Goal: Task Accomplishment & Management: Manage account settings

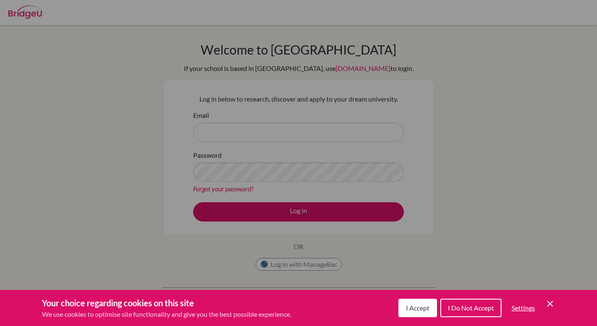
click at [327, 263] on div "Cookie Preferences" at bounding box center [298, 163] width 597 height 326
click at [550, 300] on icon "Cookie Control Close Icon" at bounding box center [550, 303] width 10 height 10
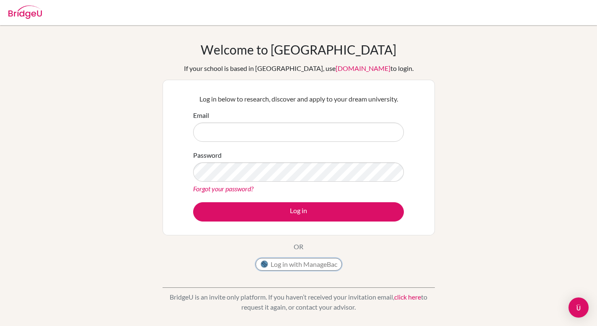
click at [325, 264] on button "Log in with ManageBac" at bounding box center [299, 264] width 86 height 13
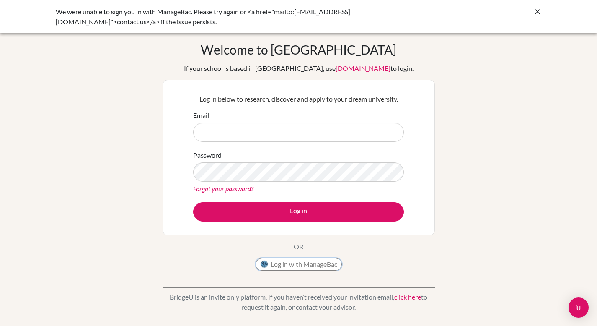
click at [320, 266] on button "Log in with ManageBac" at bounding box center [299, 264] width 86 height 13
click at [323, 267] on button "Log in with ManageBac" at bounding box center [299, 264] width 86 height 13
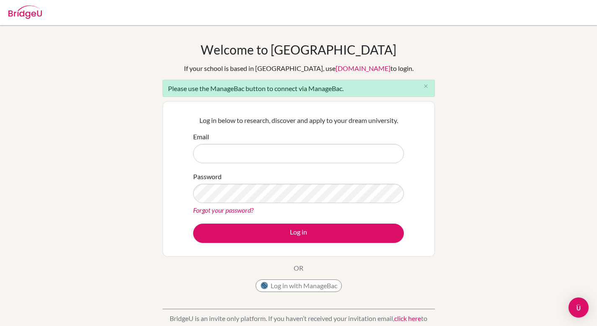
click at [315, 153] on input "Email" at bounding box center [298, 153] width 211 height 19
type input "[EMAIL_ADDRESS][DOMAIN_NAME]"
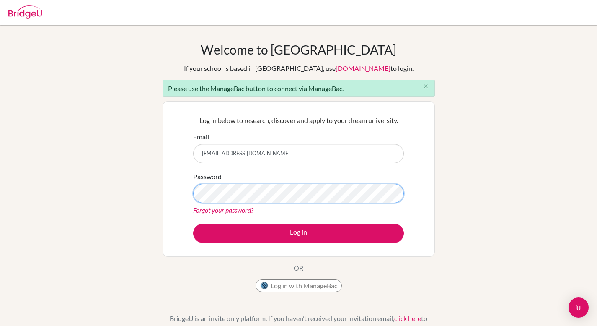
click at [193, 223] on button "Log in" at bounding box center [298, 232] width 211 height 19
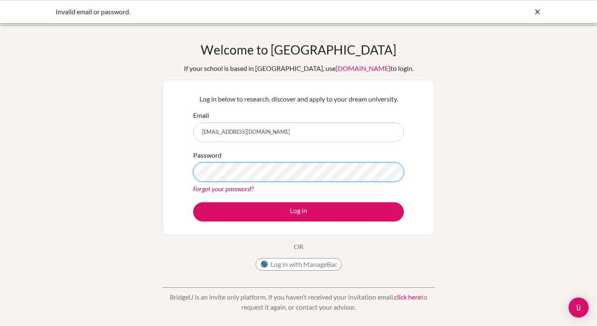
click at [193, 202] on button "Log in" at bounding box center [298, 211] width 211 height 19
click at [303, 262] on button "Log in with ManageBac" at bounding box center [299, 264] width 86 height 13
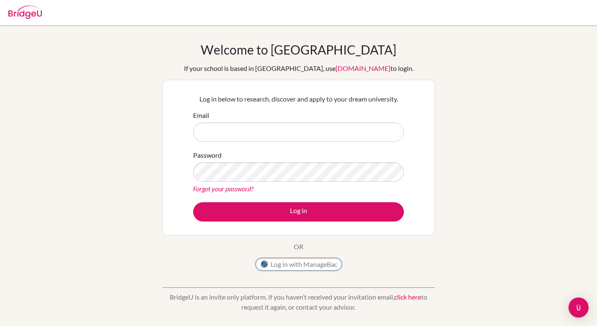
click at [328, 265] on button "Log in with ManageBac" at bounding box center [299, 264] width 86 height 13
click at [338, 69] on link "[DOMAIN_NAME]" at bounding box center [363, 68] width 55 height 8
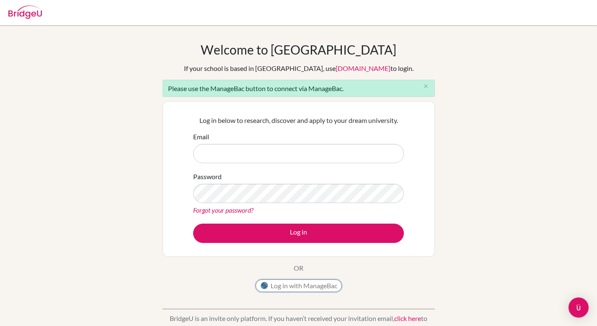
click at [320, 282] on button "Log in with ManageBac" at bounding box center [299, 285] width 86 height 13
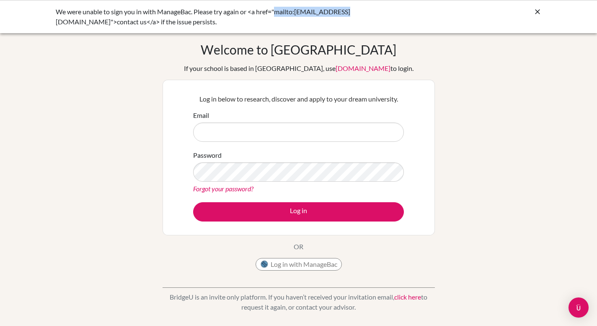
drag, startPoint x: 277, startPoint y: 12, endPoint x: 346, endPoint y: 13, distance: 69.2
click at [347, 13] on div "We were unable to sign you in with ManageBac. Please try again or <a href="mail…" at bounding box center [236, 17] width 360 height 20
copy div "mailto:[EMAIL_ADDRESS][DOMAIN_NAME]"
